Goal: Information Seeking & Learning: Find specific fact

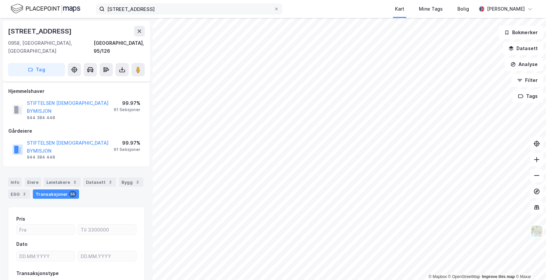
scroll to position [25, 0]
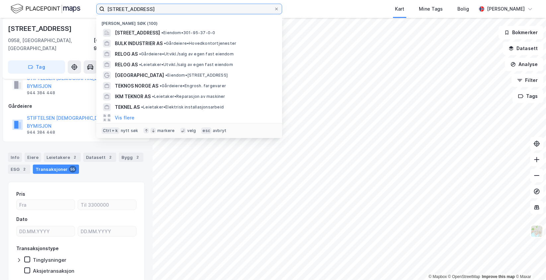
drag, startPoint x: 168, startPoint y: 6, endPoint x: 88, endPoint y: 6, distance: 80.3
click at [88, 6] on div "ammerudveien 37 Nylige søk (100) [STREET_ADDRESS] • Eiendom • 301-95-37-0-0 BUL…" at bounding box center [273, 9] width 546 height 18
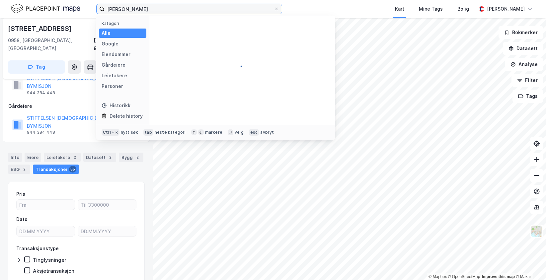
type input "[PERSON_NAME]"
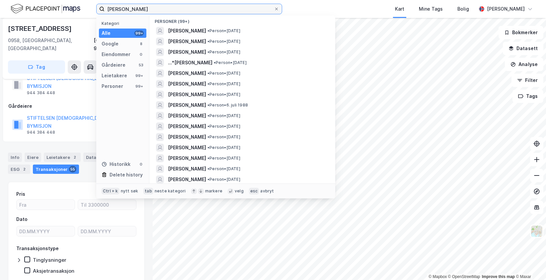
scroll to position [166, 0]
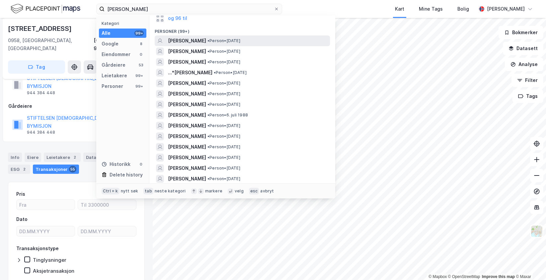
click at [272, 38] on div "[PERSON_NAME] • Person • [DATE]" at bounding box center [248, 41] width 161 height 8
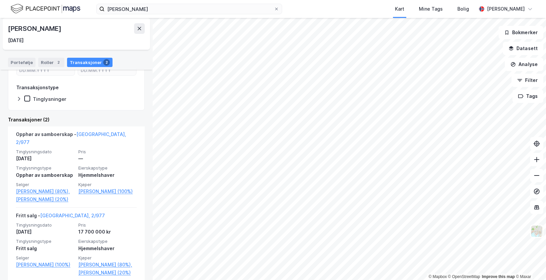
scroll to position [95, 0]
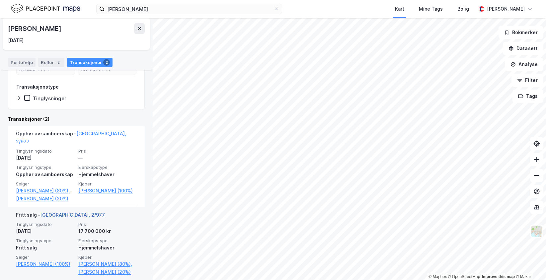
click at [54, 212] on link "[GEOGRAPHIC_DATA], 2/977" at bounding box center [72, 215] width 65 height 6
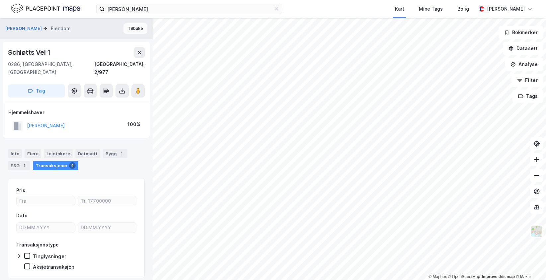
click at [127, 27] on button "Tilbake" at bounding box center [135, 28] width 24 height 11
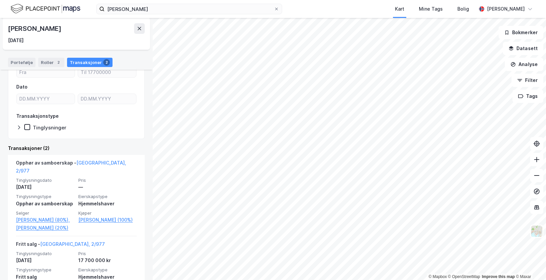
scroll to position [66, 0]
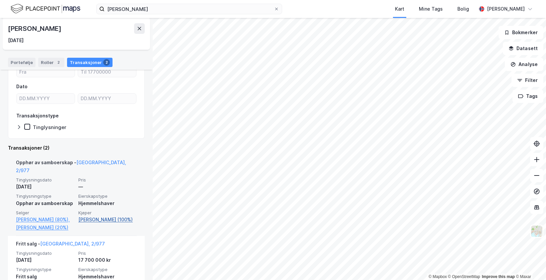
click at [83, 216] on link "[PERSON_NAME] (100%)" at bounding box center [107, 220] width 58 height 8
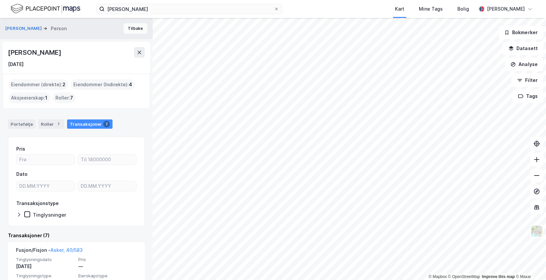
click at [129, 26] on button "Tilbake" at bounding box center [135, 28] width 24 height 11
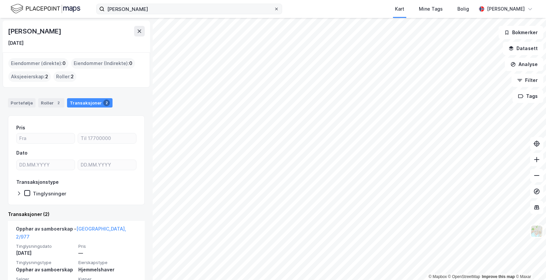
click at [275, 9] on icon at bounding box center [276, 9] width 4 height 4
click at [274, 9] on input "[PERSON_NAME]" at bounding box center [189, 9] width 169 height 10
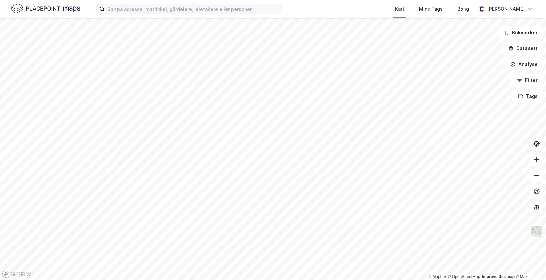
click at [299, 8] on div "Kart Mine Tags [PERSON_NAME]" at bounding box center [273, 9] width 546 height 18
